Goal: Check status: Check status

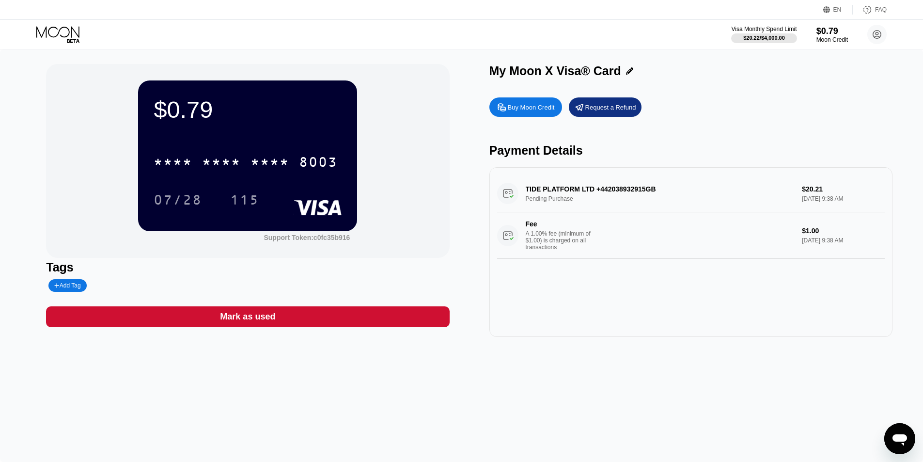
drag, startPoint x: 585, startPoint y: 226, endPoint x: 584, endPoint y: 214, distance: 11.7
click at [584, 223] on div "Fee A 1.00% fee (minimum of $1.00) is charged on all transactions $1.00 Aug 21,…" at bounding box center [691, 235] width 388 height 47
click at [583, 193] on div "TIDE PLATFORM LTD +442038932915GB Pending Purchase $20.21 Aug 21, 2025 9:38 AM …" at bounding box center [691, 217] width 388 height 84
click at [582, 192] on div "TIDE PLATFORM LTD +442038932915GB Pending Purchase $20.21 Aug 21, 2025 9:38 AM …" at bounding box center [691, 217] width 388 height 84
click at [466, 275] on div "$0.79 * * * * * * * * * * * * 8003 07/28 115 Support Token: c0fc35b916 Tags Add…" at bounding box center [461, 200] width 831 height 273
